Goal: Check status: Check status

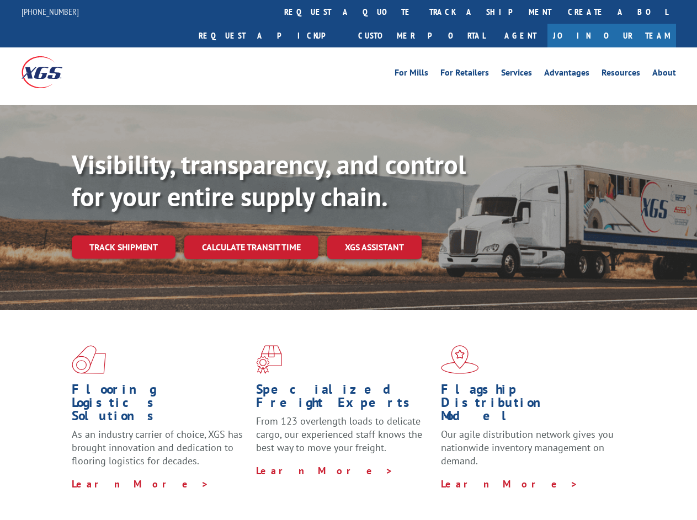
click at [348, 260] on div "Visibility, transparency, and control for your entire supply chain. Track shipm…" at bounding box center [384, 226] width 625 height 154
click at [421, 12] on link "track a shipment" at bounding box center [490, 12] width 138 height 24
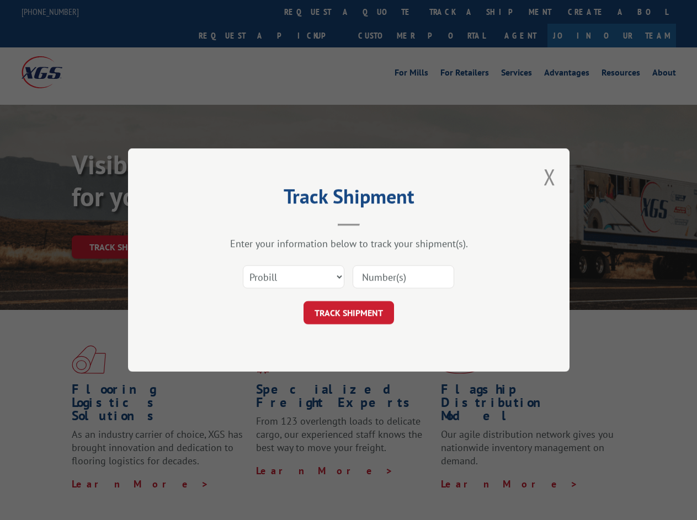
click at [385, 12] on div "Track Shipment Enter your information below to track your shipment(s). Select c…" at bounding box center [348, 260] width 697 height 520
click at [454, 12] on div "Track Shipment Enter your information below to track your shipment(s). Select c…" at bounding box center [348, 260] width 697 height 520
click at [123, 223] on div "Track Shipment Enter your information below to track your shipment(s). Select c…" at bounding box center [348, 260] width 697 height 520
click at [251, 223] on header "Track Shipment" at bounding box center [348, 208] width 331 height 38
click at [375, 223] on header "Track Shipment" at bounding box center [348, 208] width 331 height 38
